Goal: Transaction & Acquisition: Download file/media

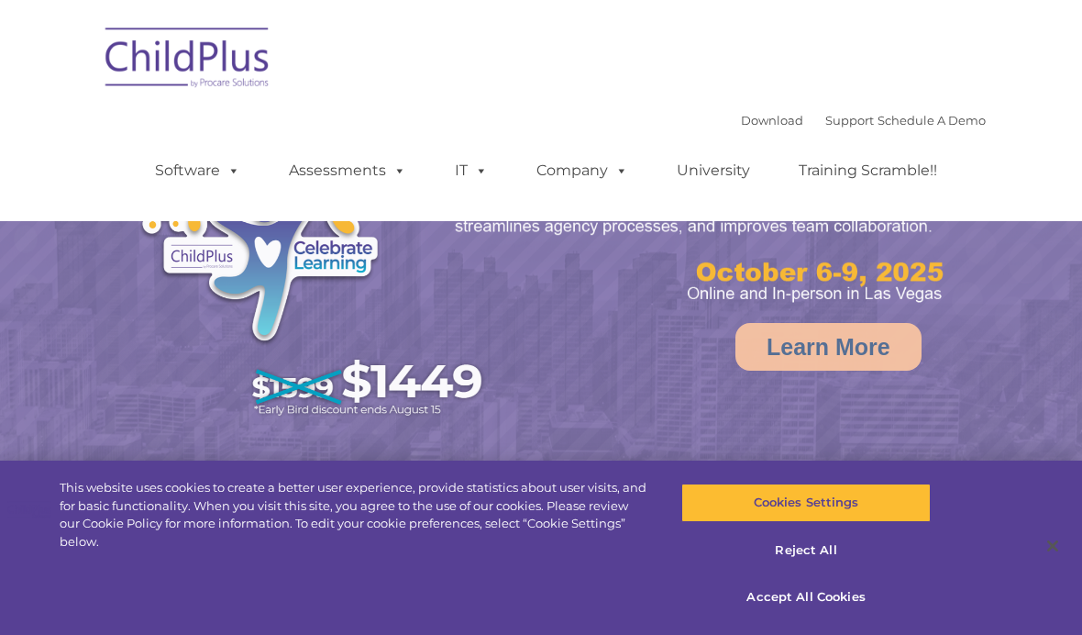
select select "MEDIUM"
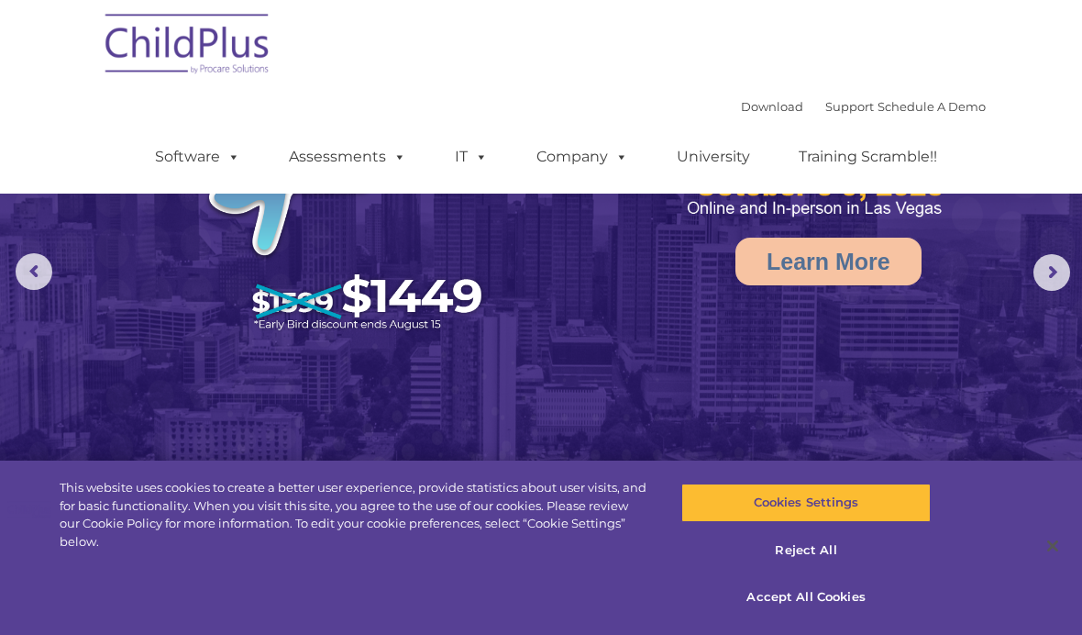
scroll to position [83, 0]
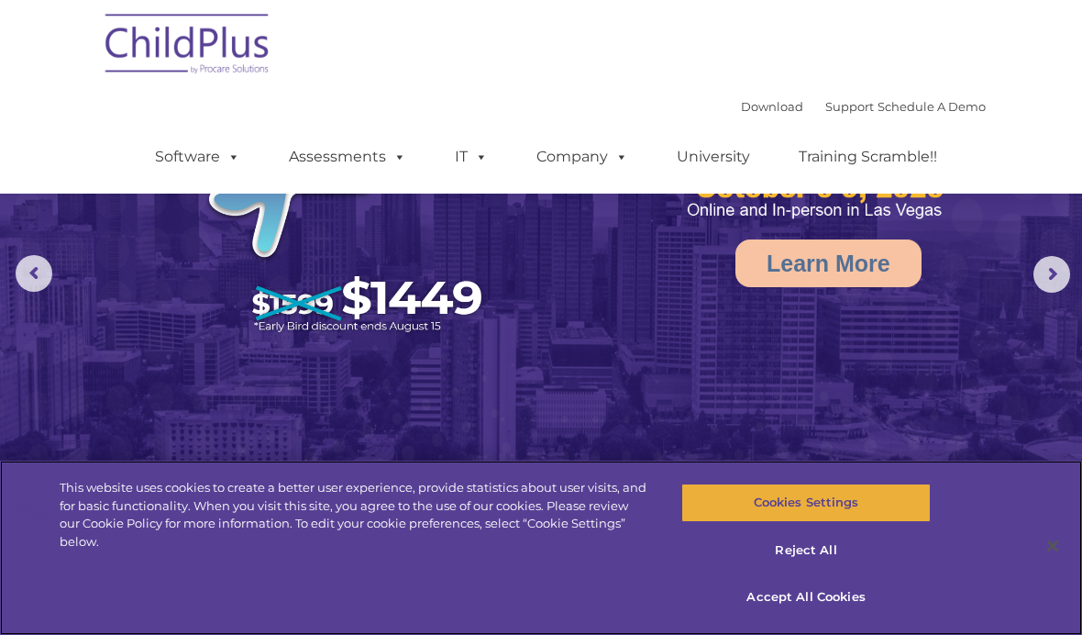
click at [856, 496] on button "Cookies Settings" at bounding box center [805, 502] width 249 height 39
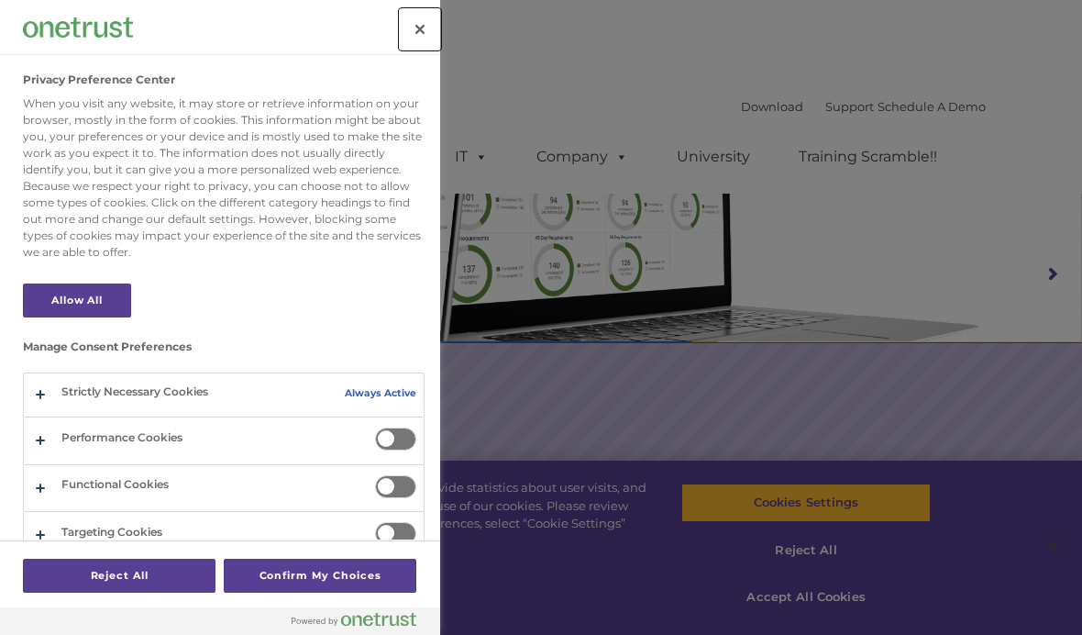
click at [420, 11] on button "Close" at bounding box center [420, 29] width 40 height 40
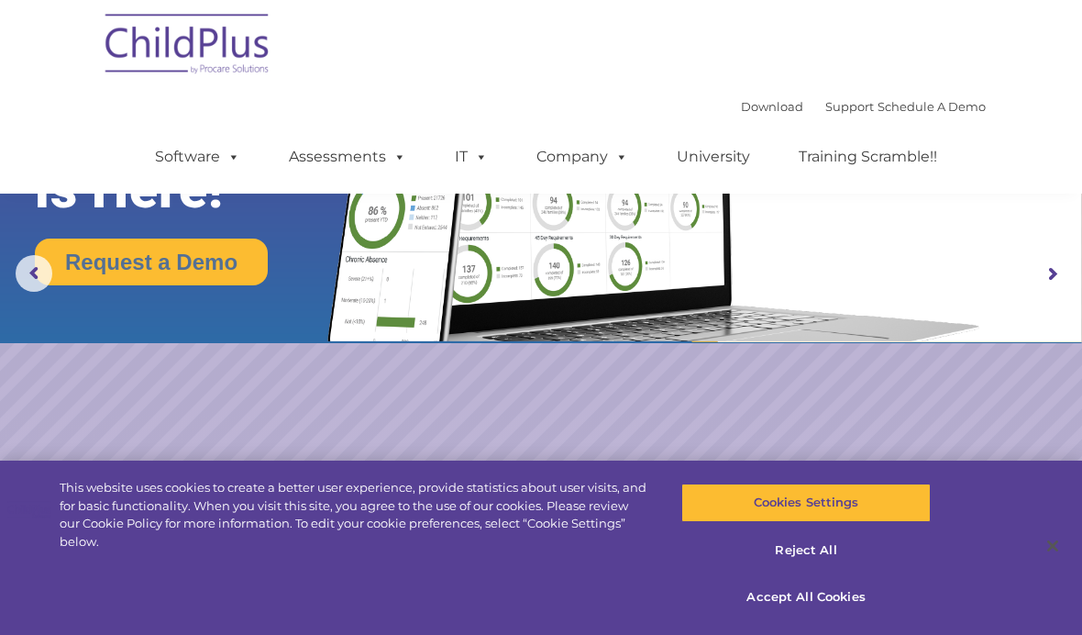
scroll to position [83, 0]
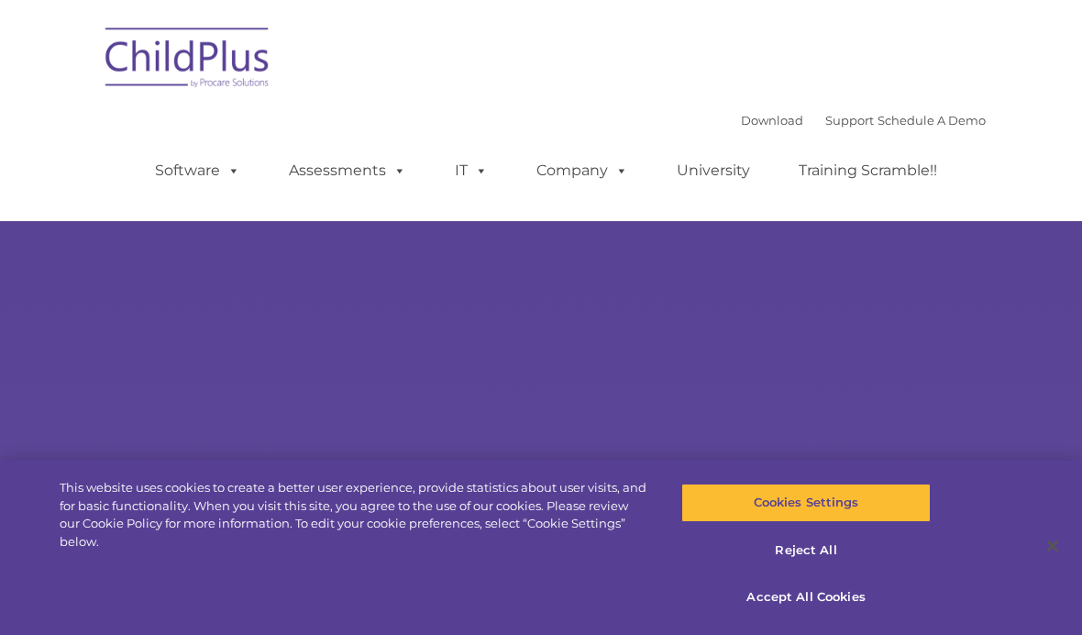
scroll to position [83, 0]
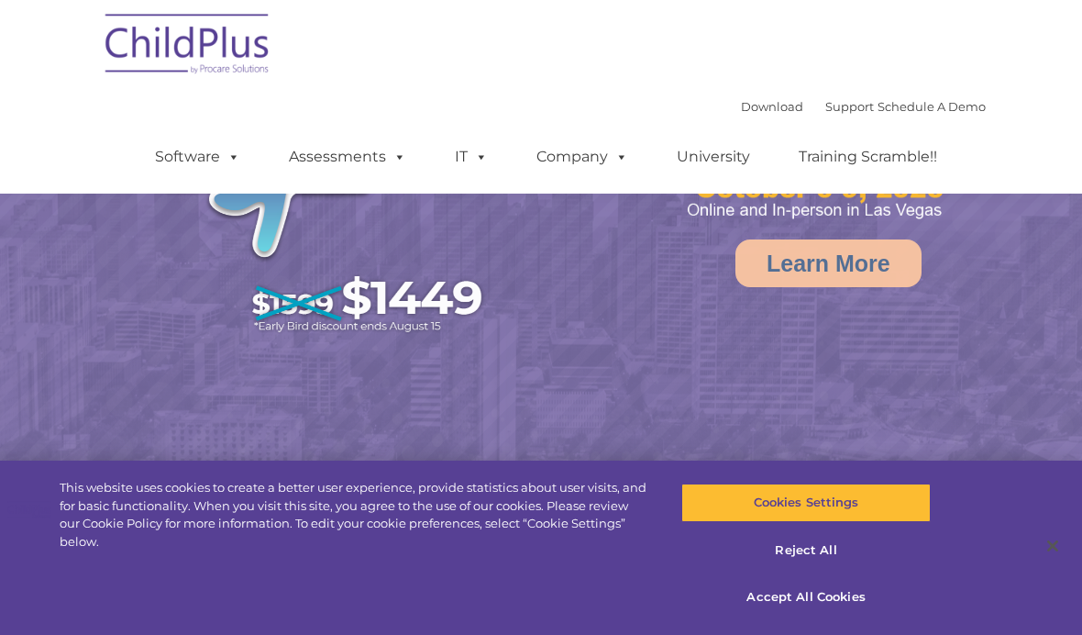
select select "MEDIUM"
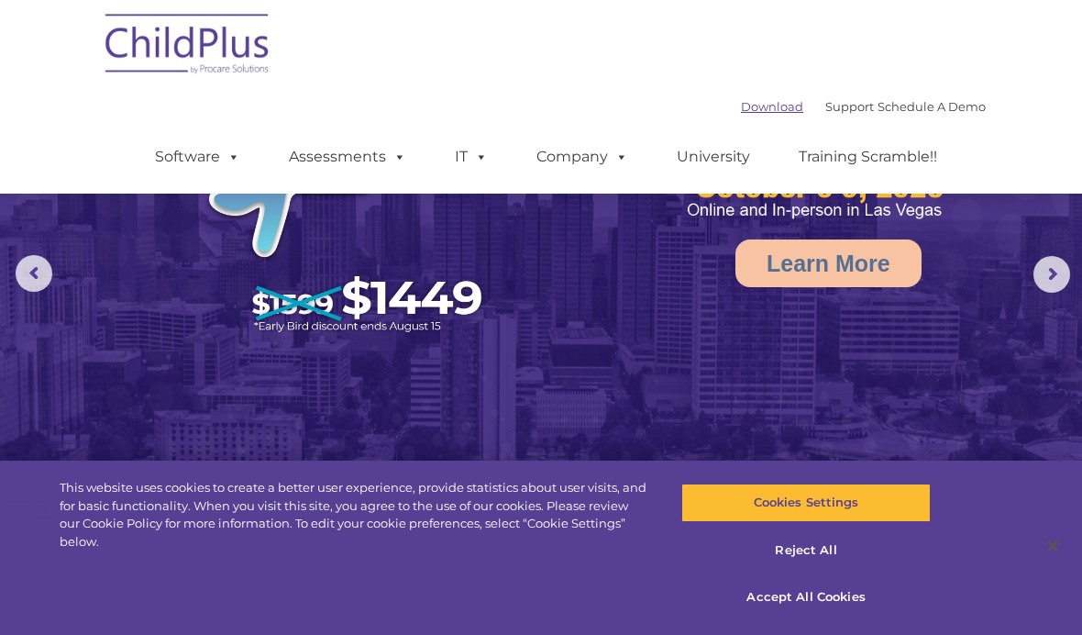
click at [750, 105] on link "Download" at bounding box center [772, 106] width 62 height 15
click at [741, 106] on link "Download" at bounding box center [772, 106] width 62 height 15
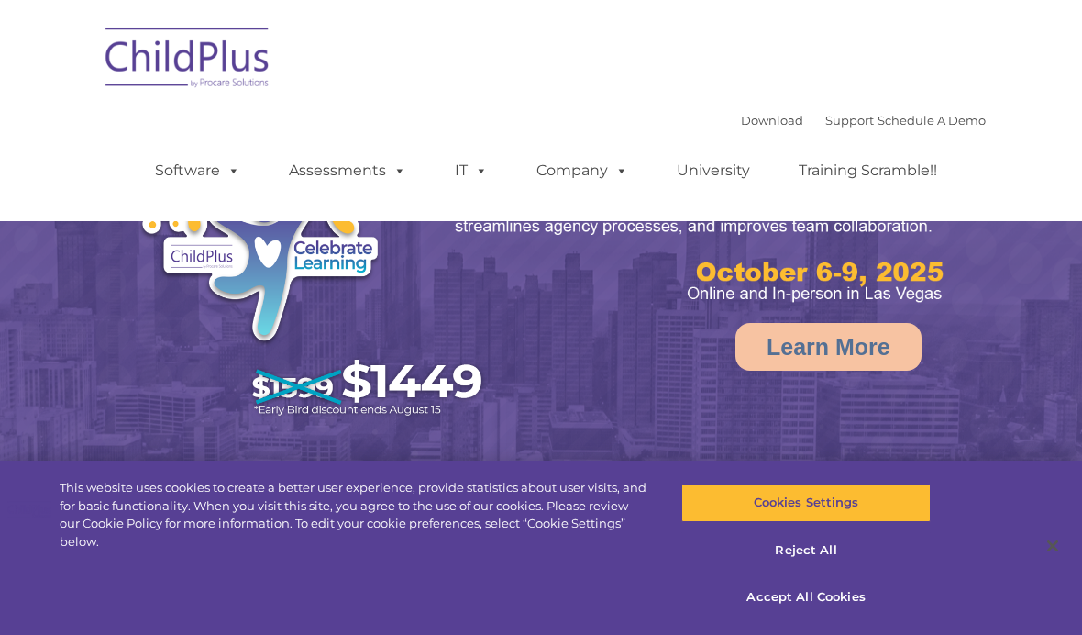
select select "MEDIUM"
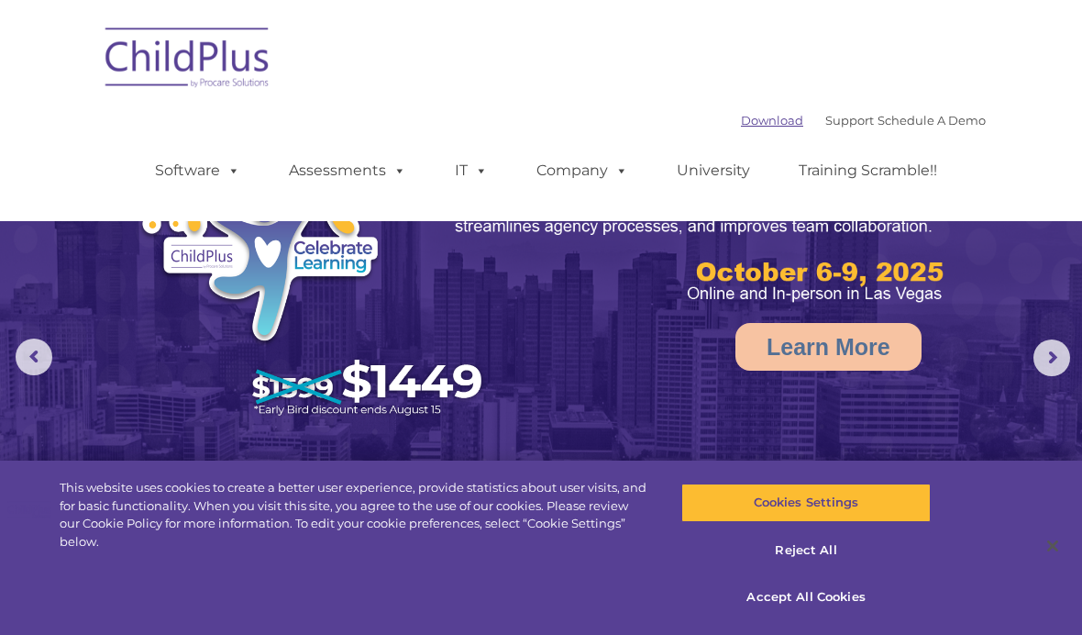
click at [756, 125] on link "Download" at bounding box center [772, 120] width 62 height 15
